Goal: Task Accomplishment & Management: Manage account settings

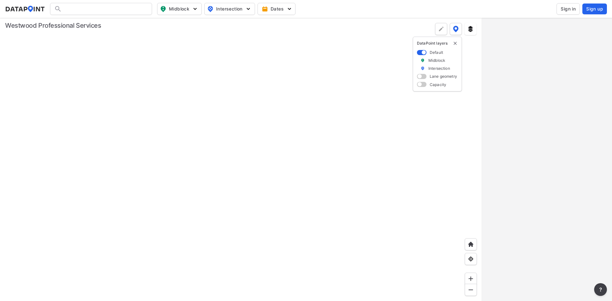
click at [567, 8] on span "Sign in" at bounding box center [568, 9] width 15 height 6
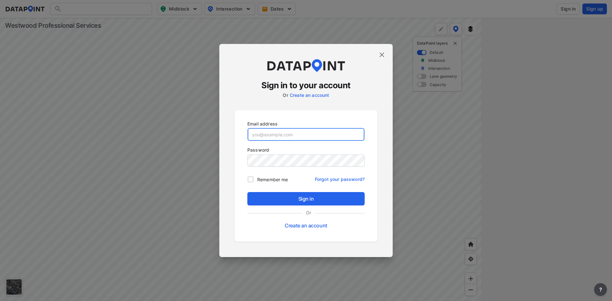
type input "[EMAIL_ADDRESS][DOMAIN_NAME]"
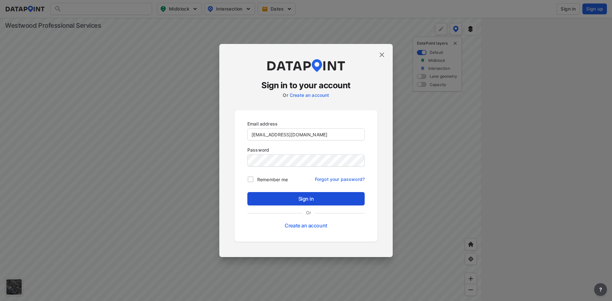
click at [288, 201] on span "Sign in" at bounding box center [305, 199] width 107 height 8
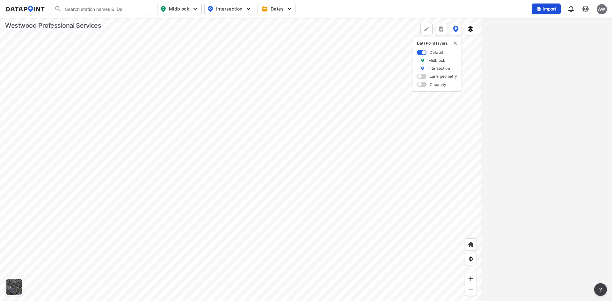
click at [552, 11] on span "Import" at bounding box center [545, 9] width 21 height 6
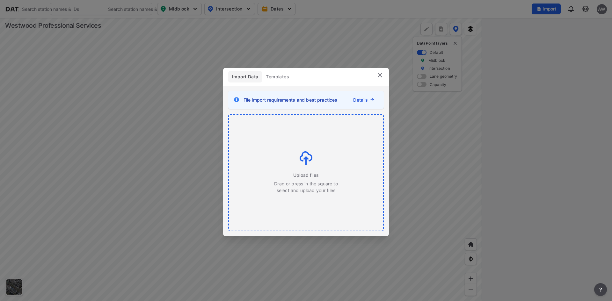
click at [299, 165] on div "Upload files Drag or press in the square to select and upload your files" at bounding box center [306, 172] width 64 height 42
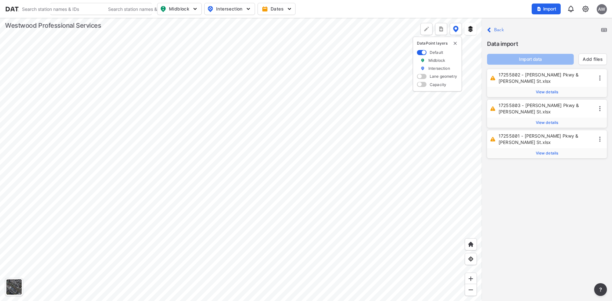
click at [606, 30] on img at bounding box center [604, 30] width 6 height 4
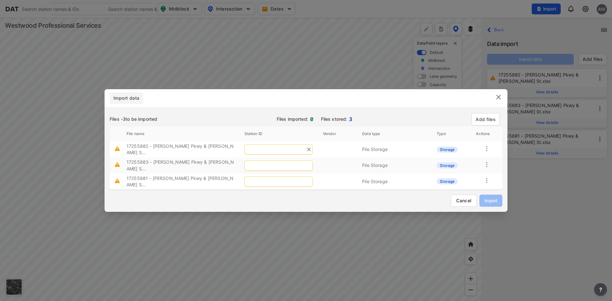
click at [270, 149] on td at bounding box center [278, 149] width 78 height 13
click at [270, 149] on input "text" at bounding box center [278, 149] width 68 height 10
type input "586"
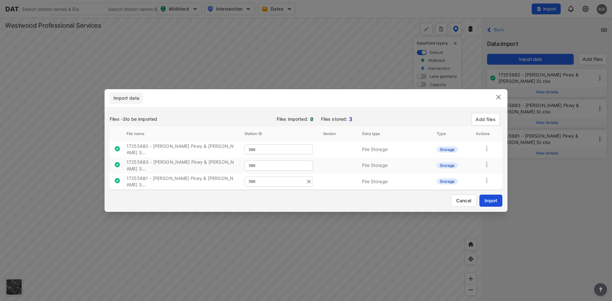
type input "586"
click at [486, 197] on span "Import" at bounding box center [490, 200] width 13 height 7
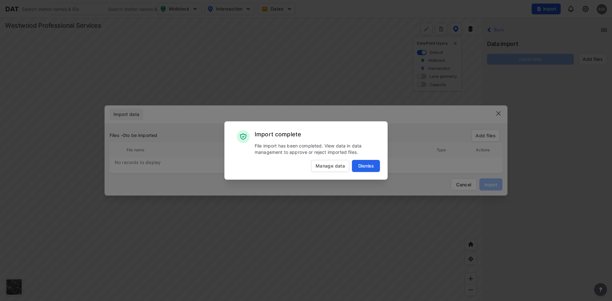
click at [333, 167] on span "Manage data" at bounding box center [330, 166] width 38 height 6
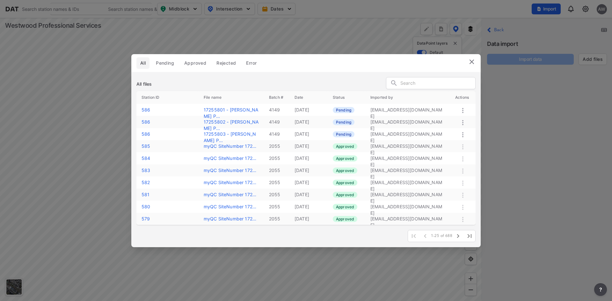
click at [163, 62] on span "Pending" at bounding box center [165, 63] width 18 height 6
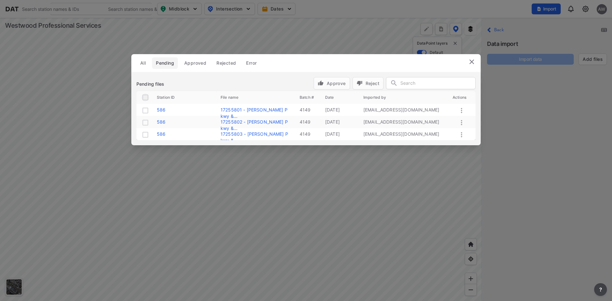
click at [145, 98] on input "checkbox" at bounding box center [146, 98] width 8 height 8
checkbox input "true"
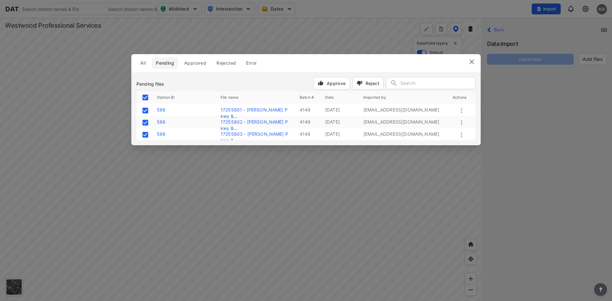
click at [320, 84] on icon "button" at bounding box center [320, 83] width 5 height 5
checkbox input "false"
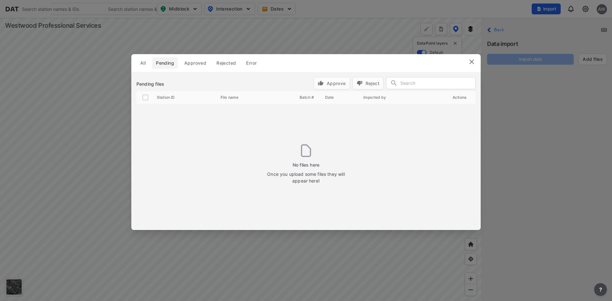
click at [471, 62] on img at bounding box center [472, 62] width 8 height 8
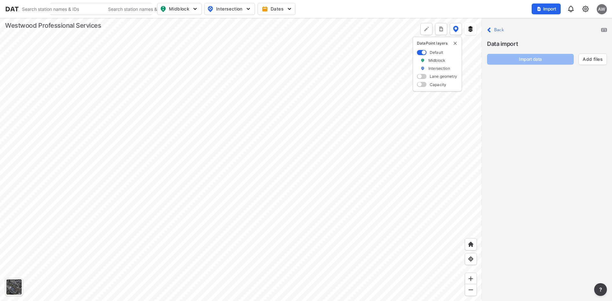
click at [602, 10] on div "AW" at bounding box center [602, 9] width 10 height 10
click at [580, 37] on p "Log out" at bounding box center [580, 36] width 54 height 11
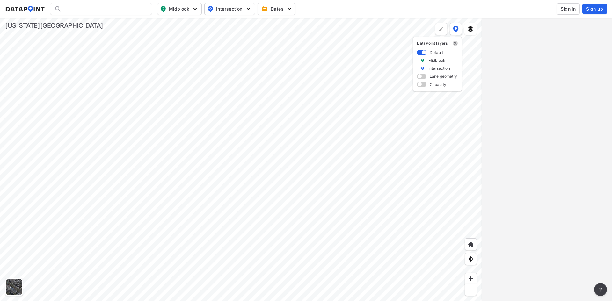
click at [455, 43] on img "delete" at bounding box center [455, 43] width 5 height 5
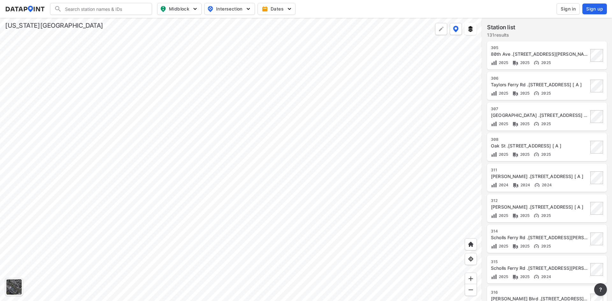
click at [270, 182] on div at bounding box center [241, 159] width 482 height 283
click at [266, 187] on div at bounding box center [241, 159] width 482 height 283
